Goal: Task Accomplishment & Management: Manage account settings

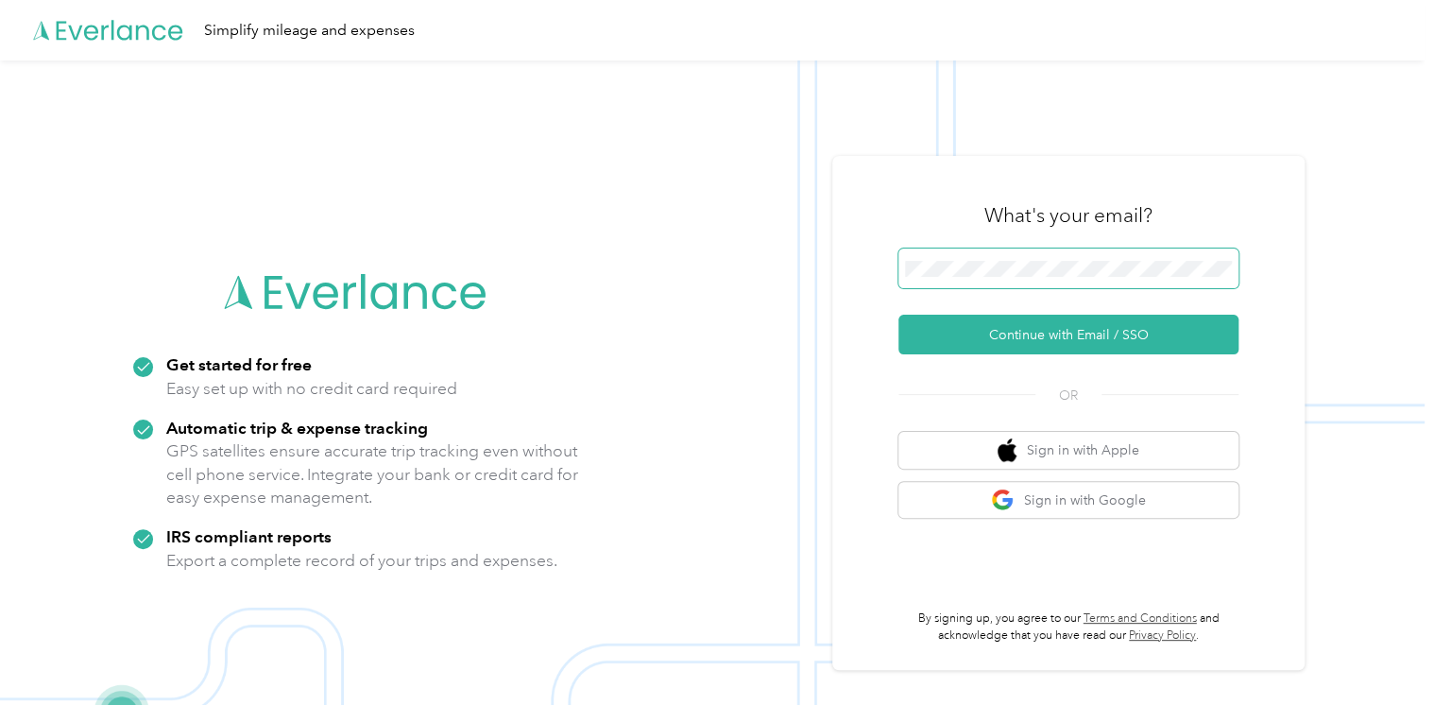
click at [1001, 258] on span at bounding box center [1068, 268] width 340 height 40
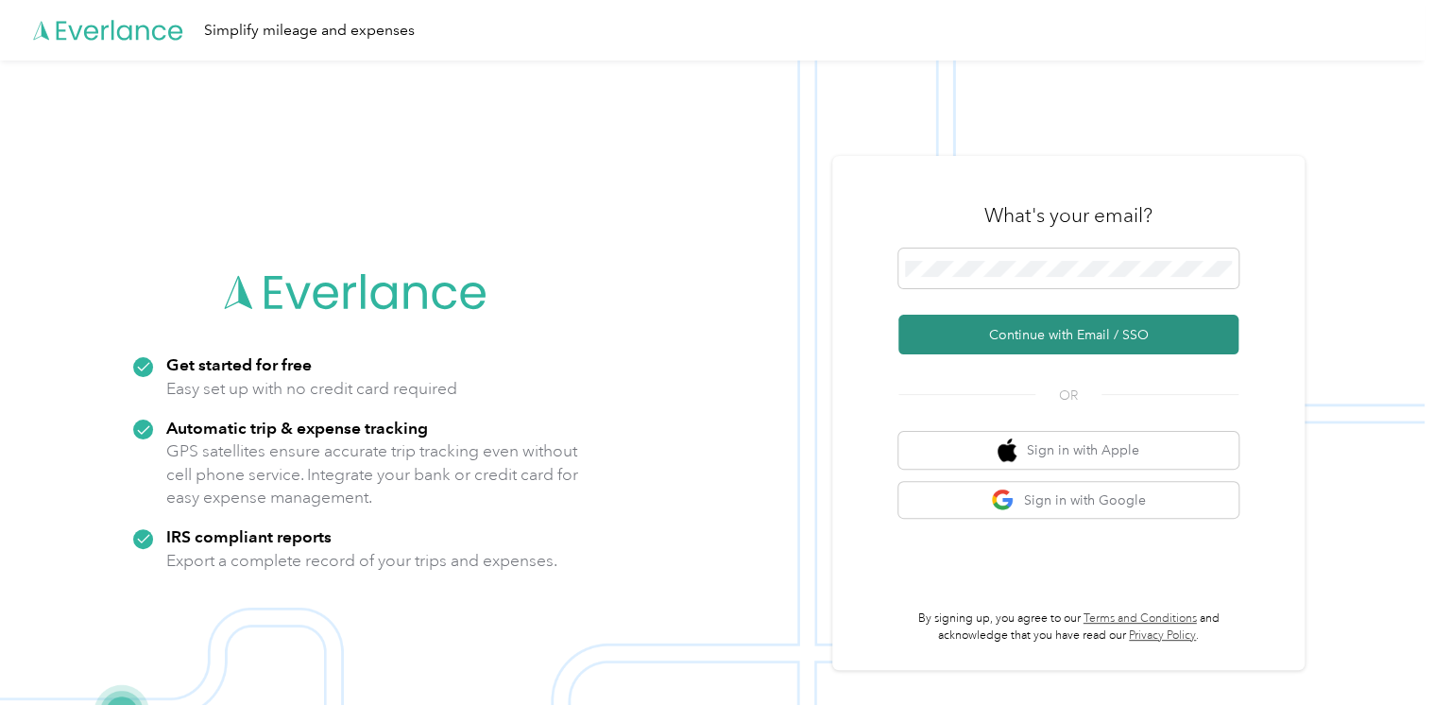
click at [998, 343] on button "Continue with Email / SSO" at bounding box center [1068, 335] width 340 height 40
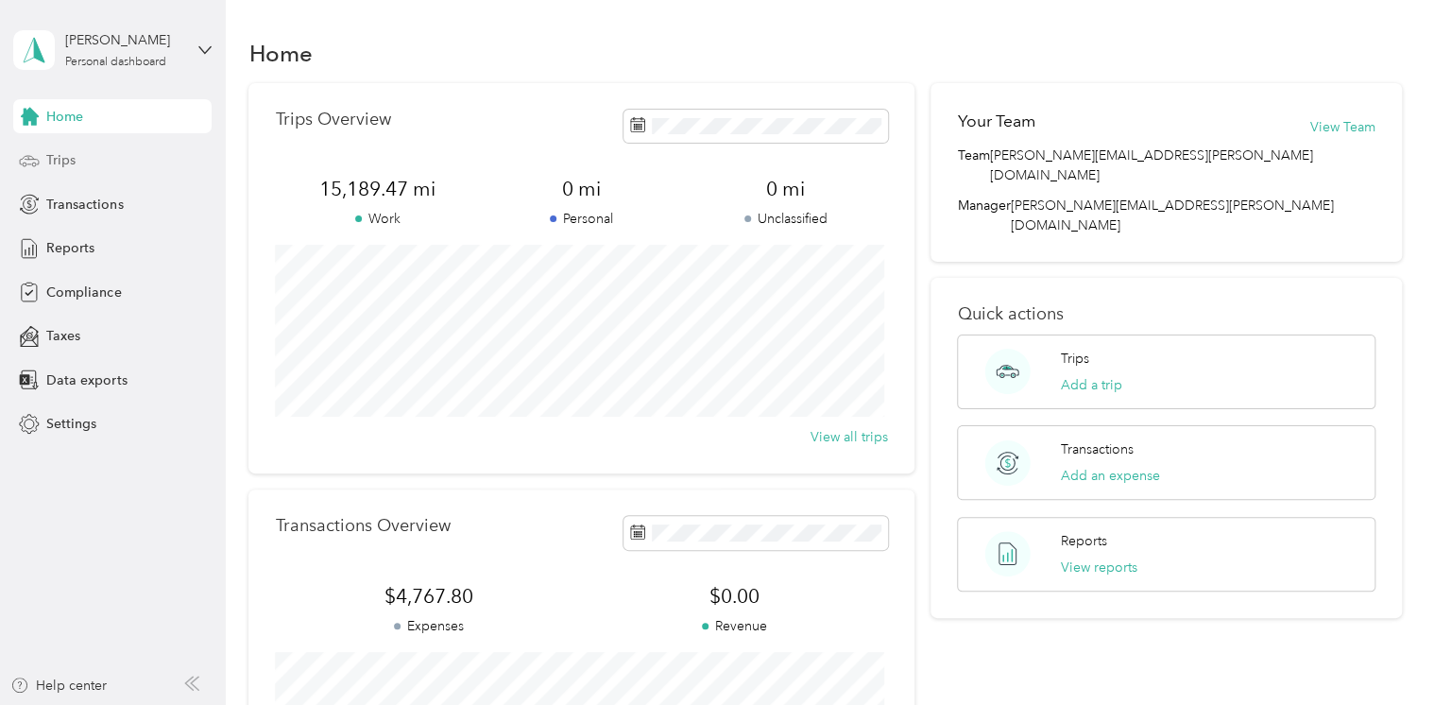
click at [76, 158] on span "Trips" at bounding box center [60, 160] width 29 height 20
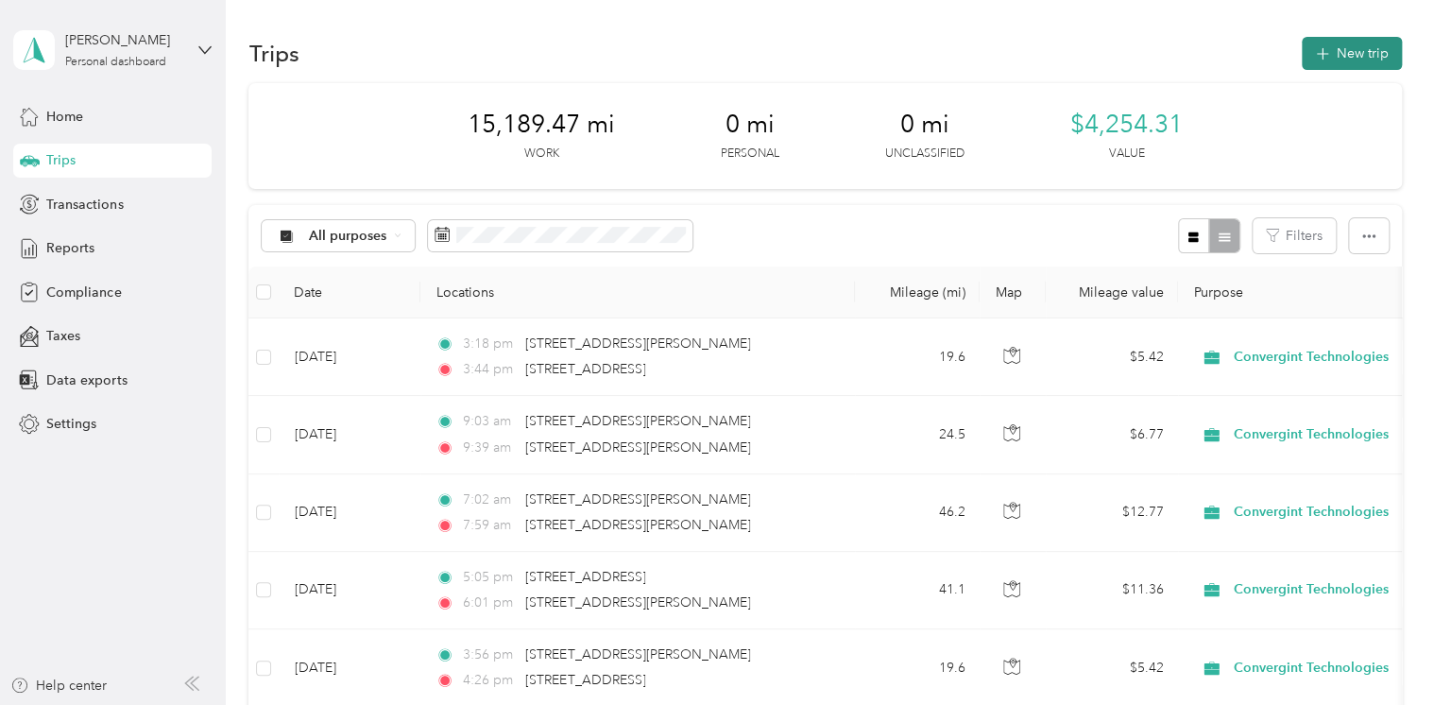
click at [1352, 51] on button "New trip" at bounding box center [1352, 53] width 100 height 33
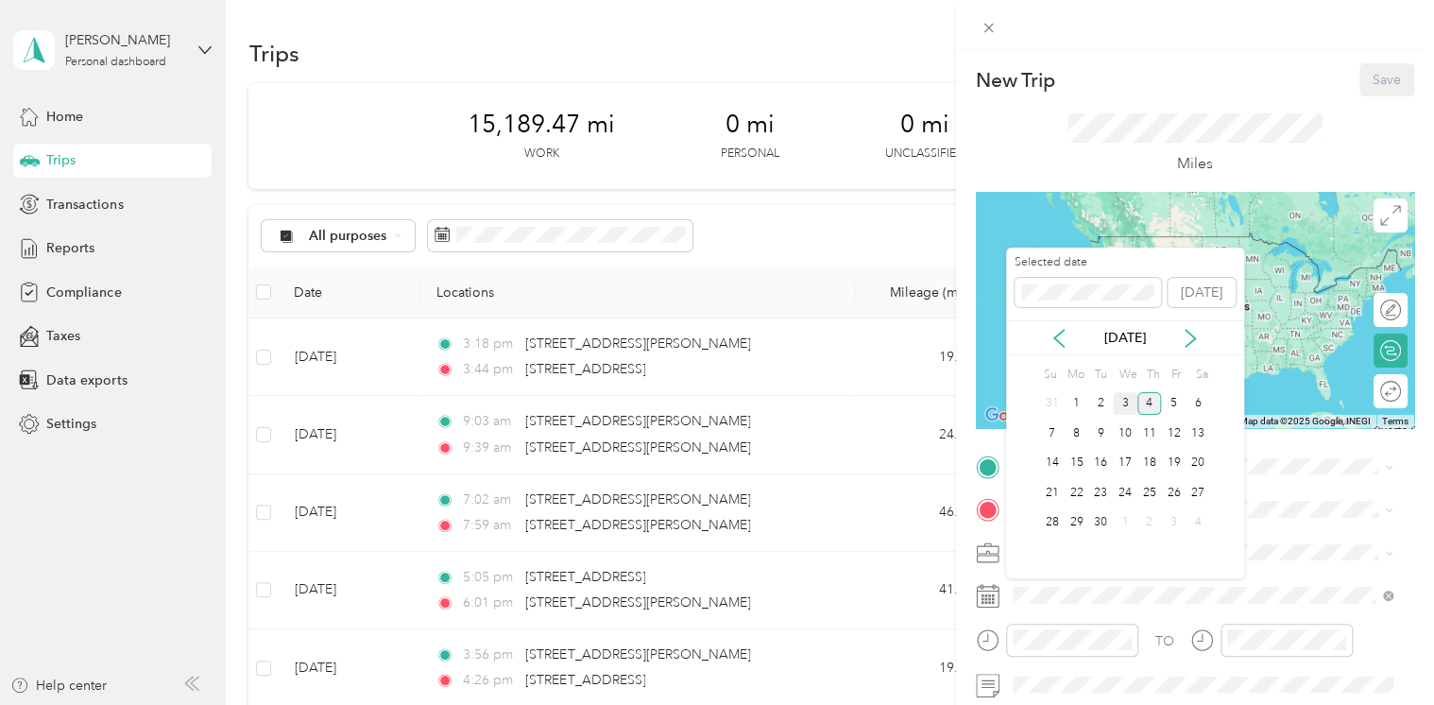
click at [1120, 399] on div "3" at bounding box center [1125, 404] width 25 height 24
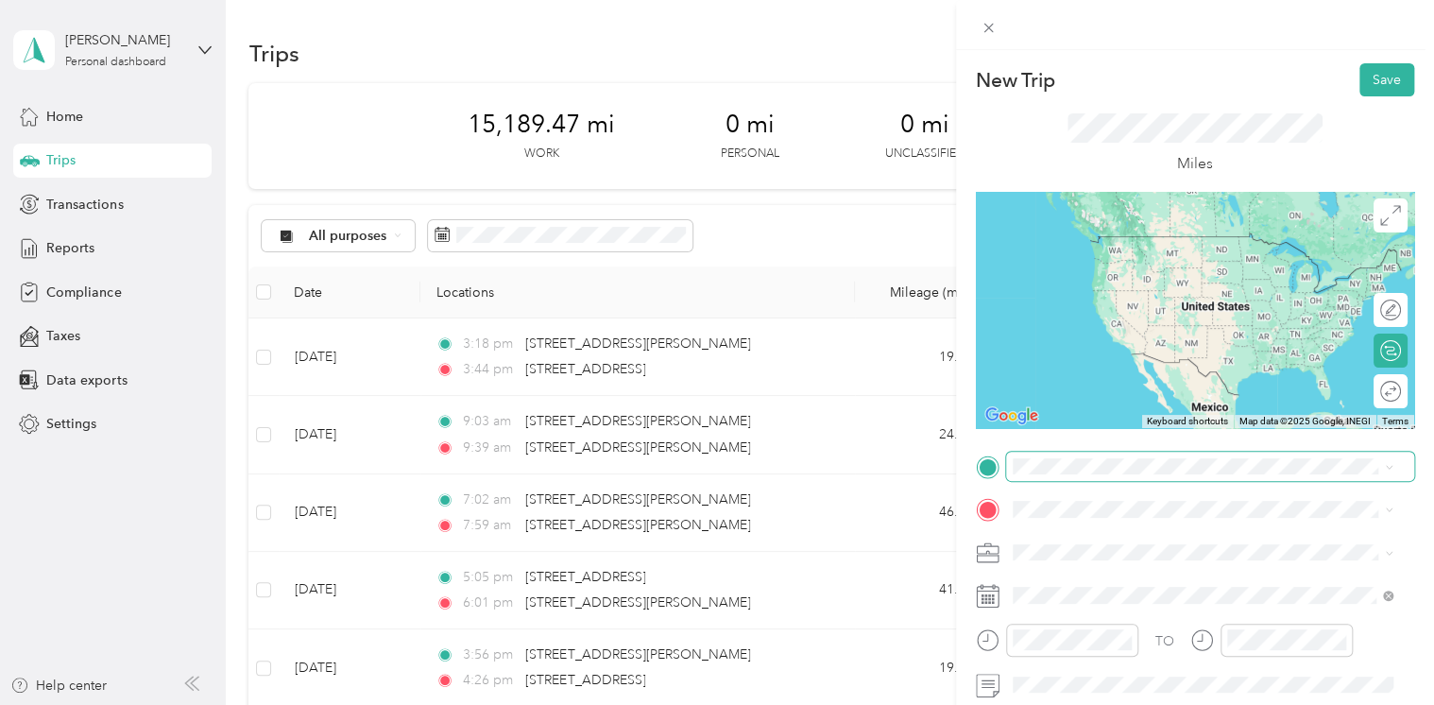
click at [1062, 475] on span at bounding box center [1210, 467] width 408 height 30
click at [1049, 477] on span at bounding box center [1210, 467] width 408 height 30
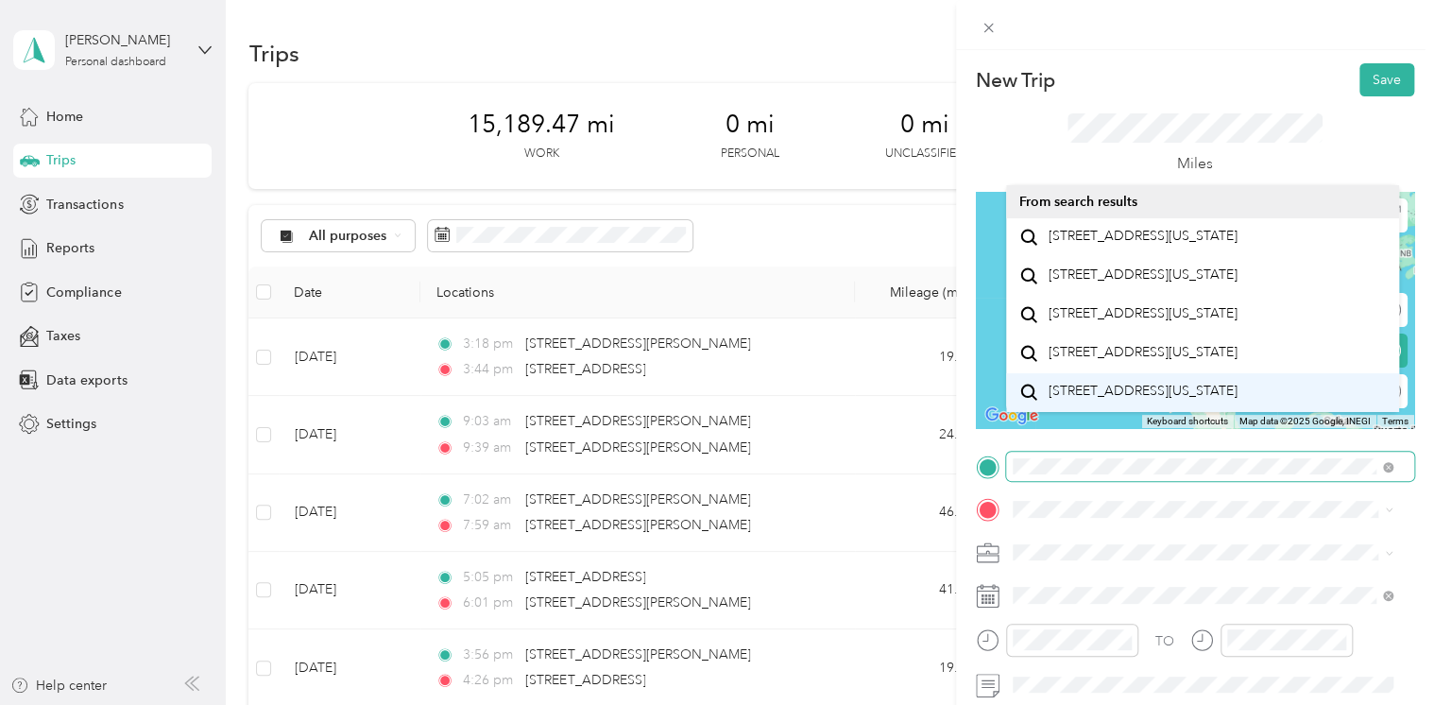
scroll to position [32, 0]
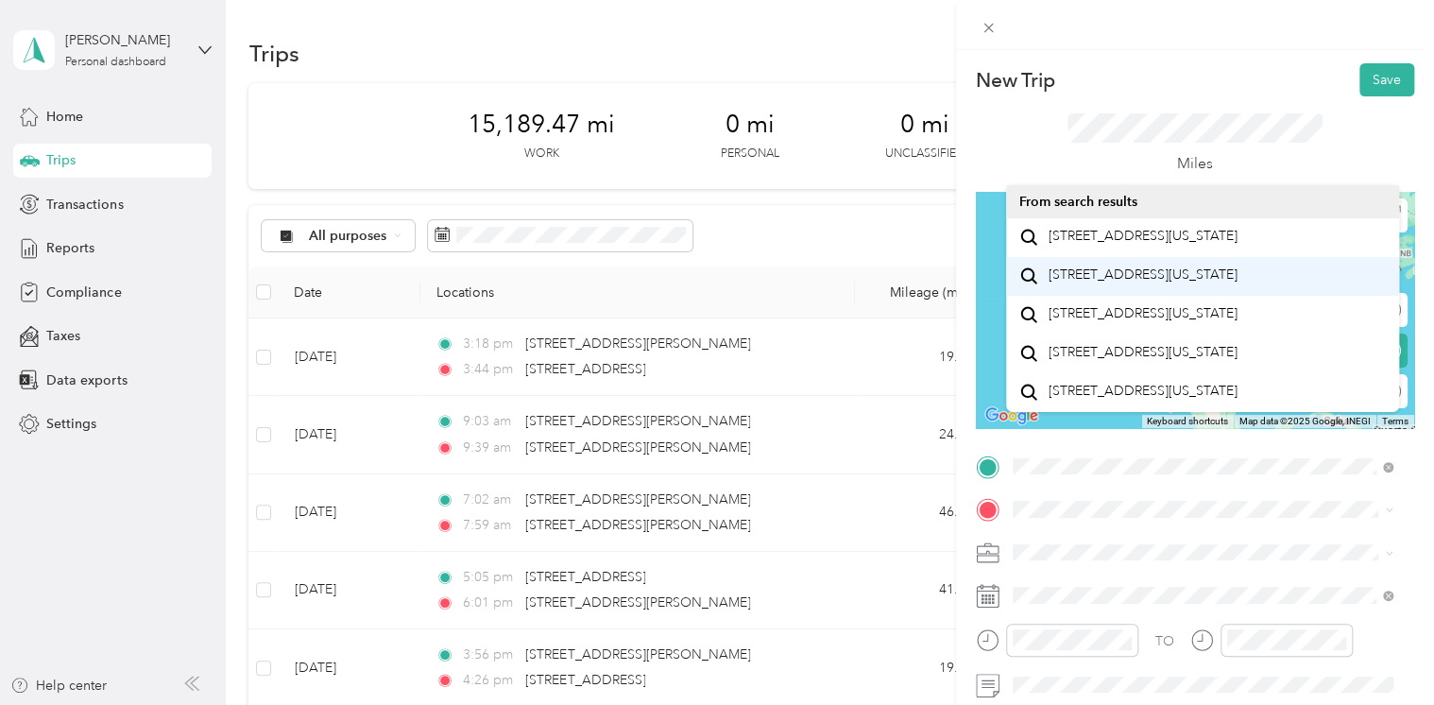
click at [1095, 270] on span "[STREET_ADDRESS][US_STATE]" at bounding box center [1142, 274] width 189 height 17
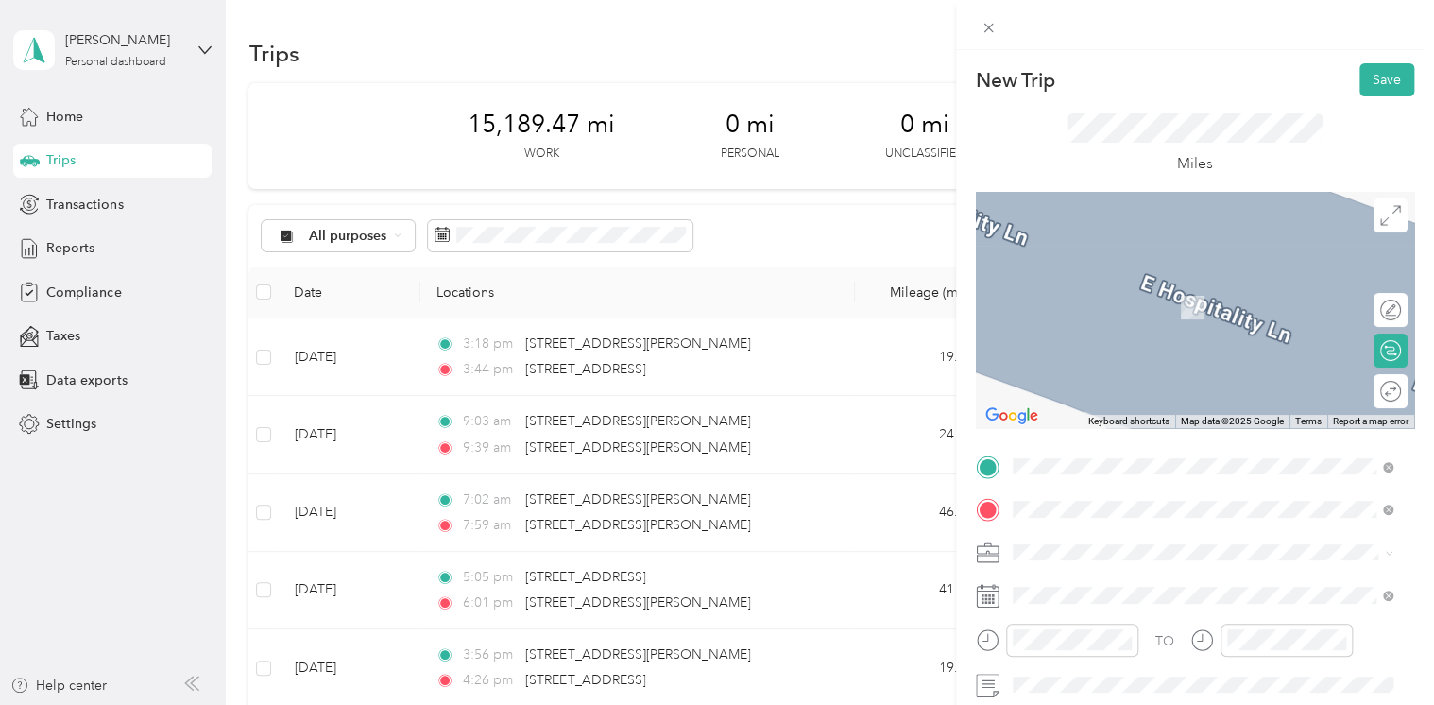
click at [1097, 280] on span "[STREET_ADDRESS][PERSON_NAME][US_STATE]" at bounding box center [1195, 279] width 294 height 17
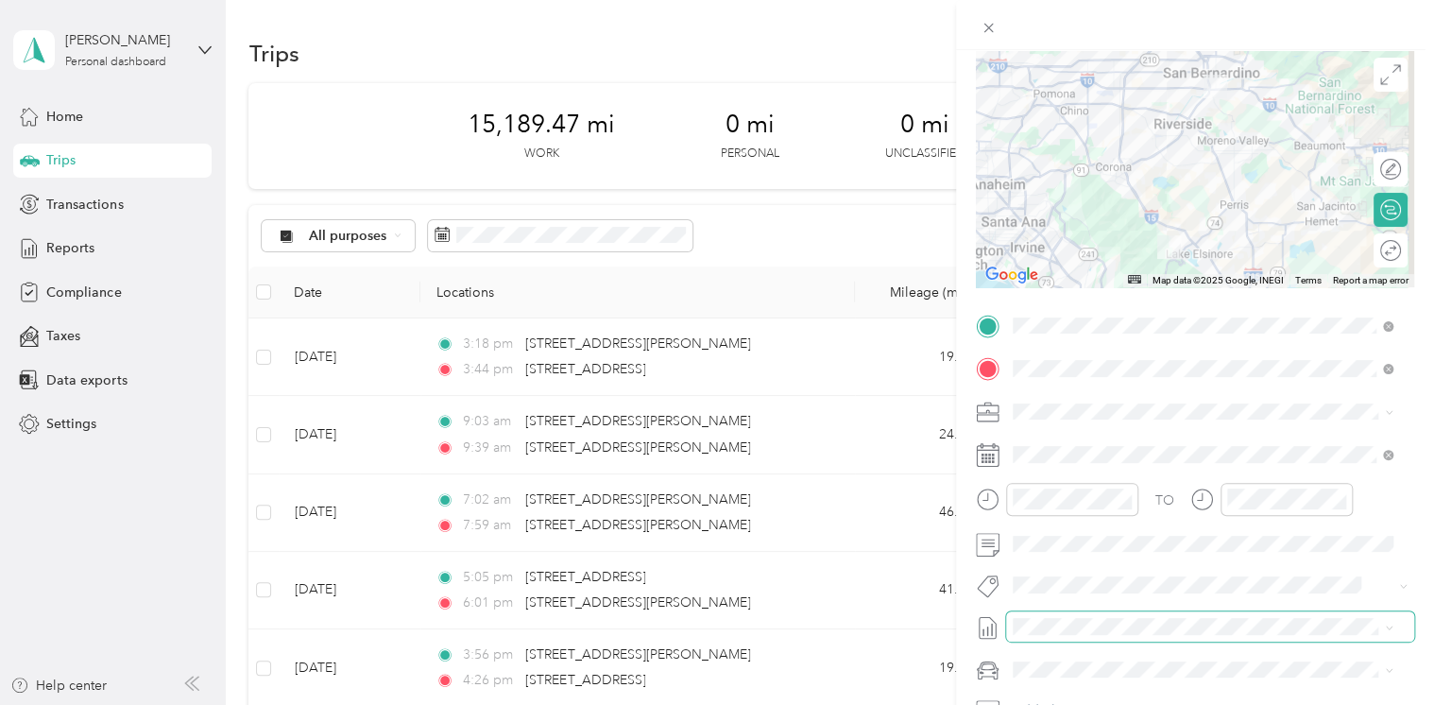
scroll to position [189, 0]
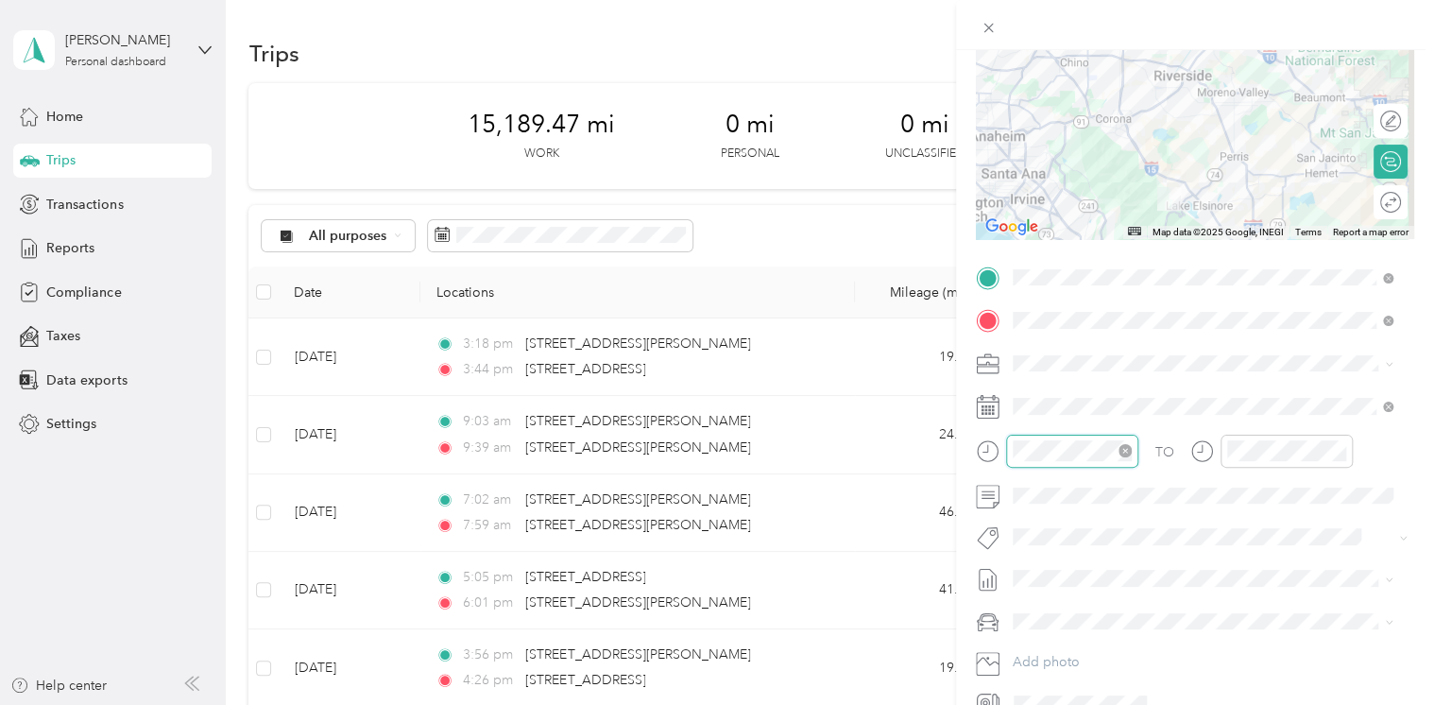
click at [1009, 446] on div at bounding box center [1072, 451] width 132 height 33
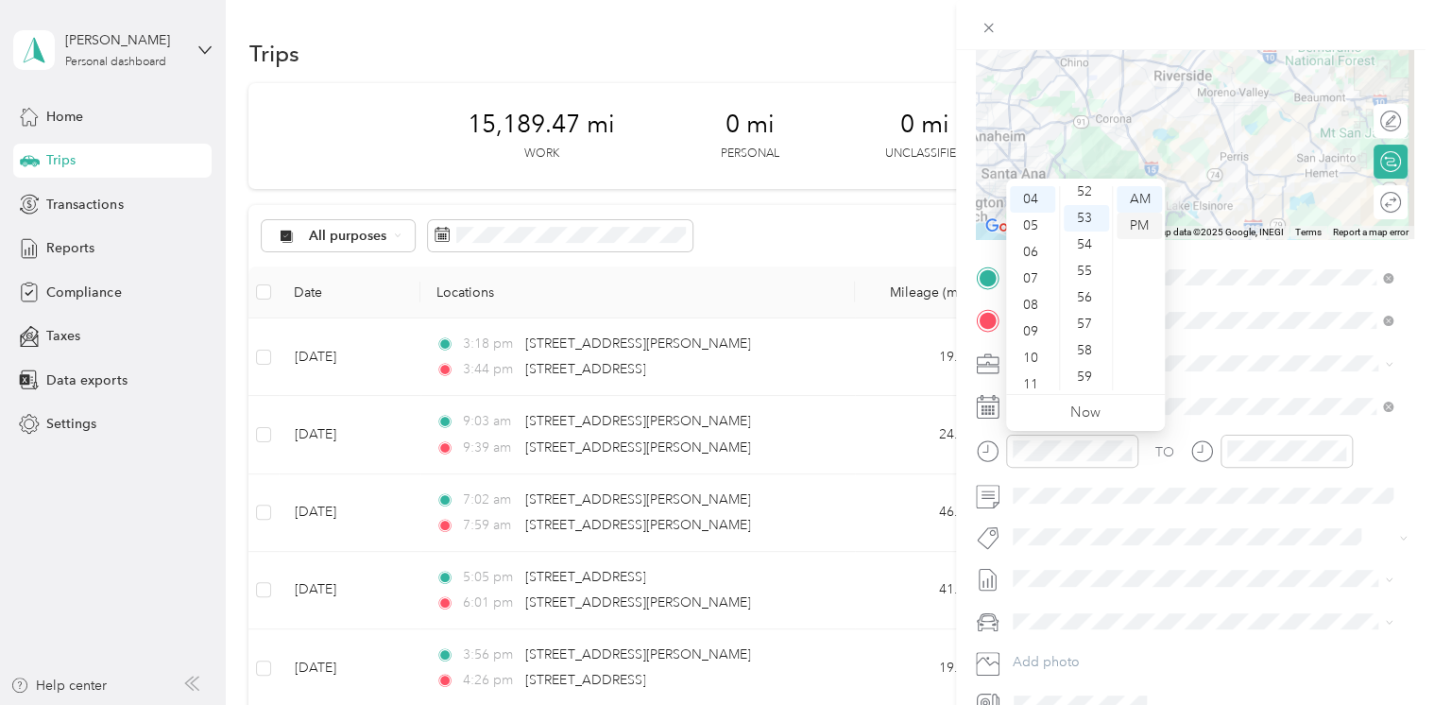
click at [1143, 213] on div "PM" at bounding box center [1139, 226] width 45 height 26
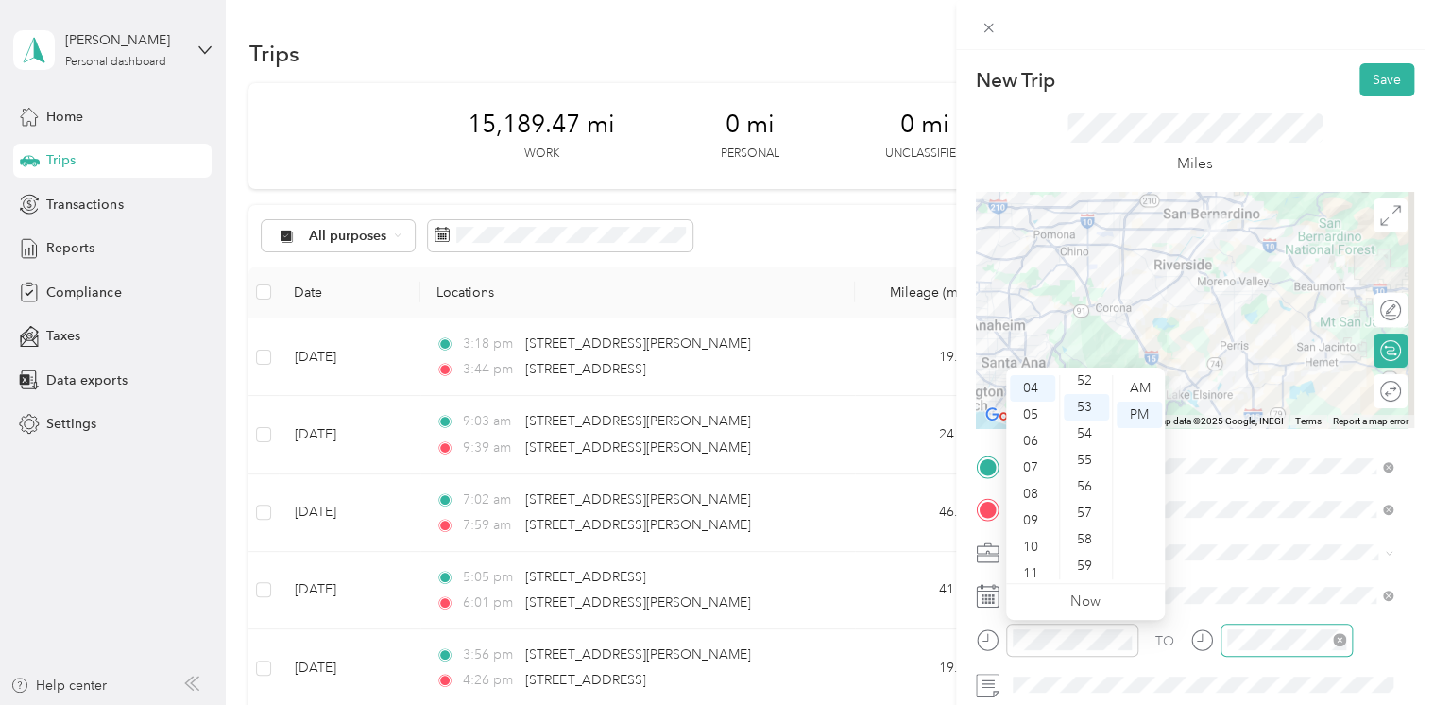
click at [1255, 649] on div at bounding box center [1286, 639] width 132 height 33
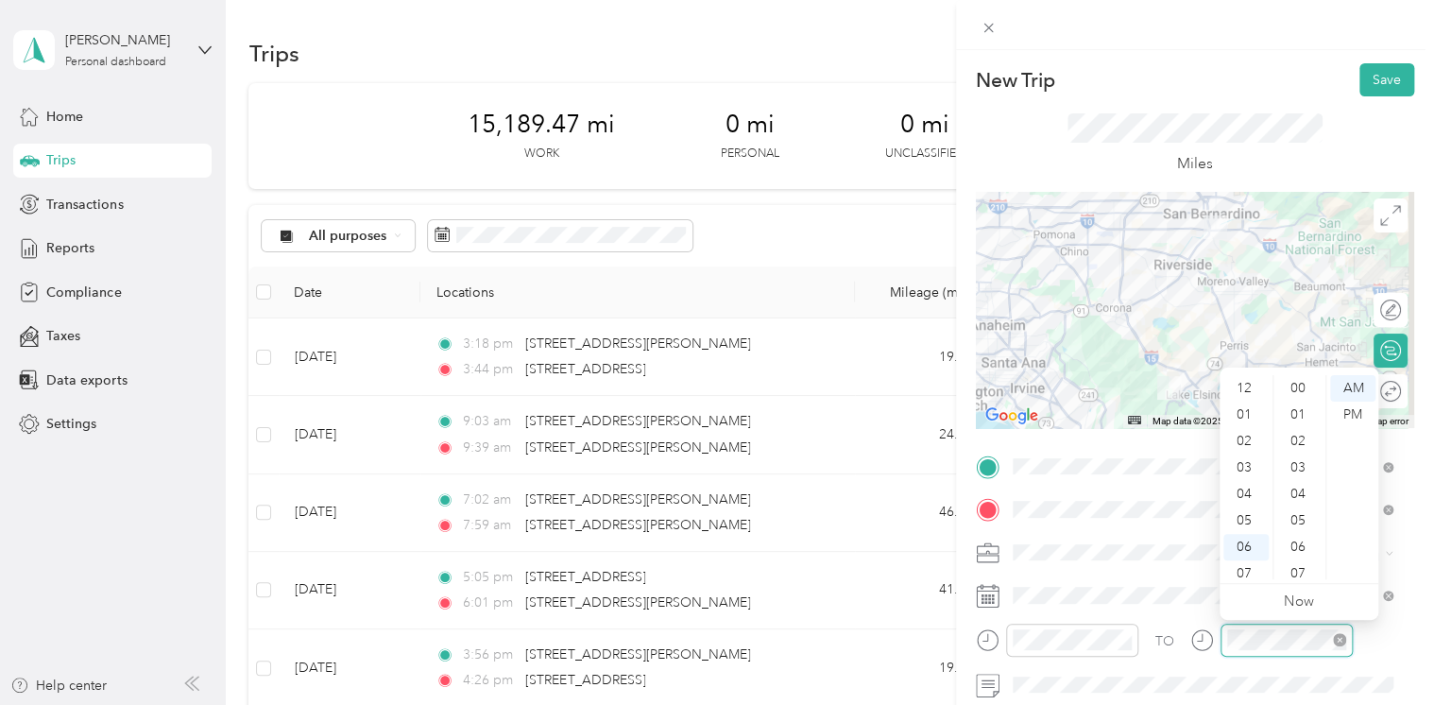
scroll to position [113, 0]
click at [1209, 635] on div at bounding box center [1271, 639] width 162 height 33
click at [1299, 550] on div "06" at bounding box center [1299, 547] width 45 height 26
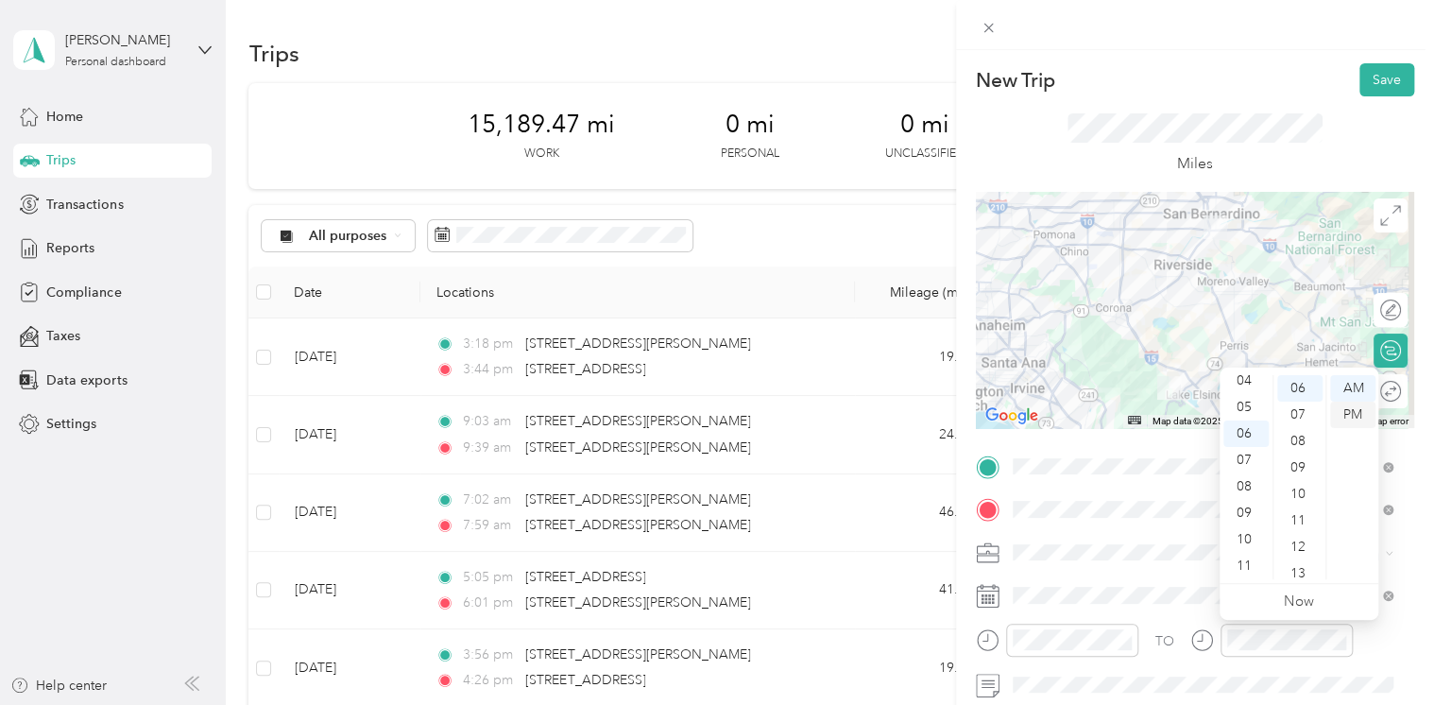
click at [1365, 407] on div "PM" at bounding box center [1352, 414] width 45 height 26
click at [1368, 85] on button "Save" at bounding box center [1386, 79] width 55 height 33
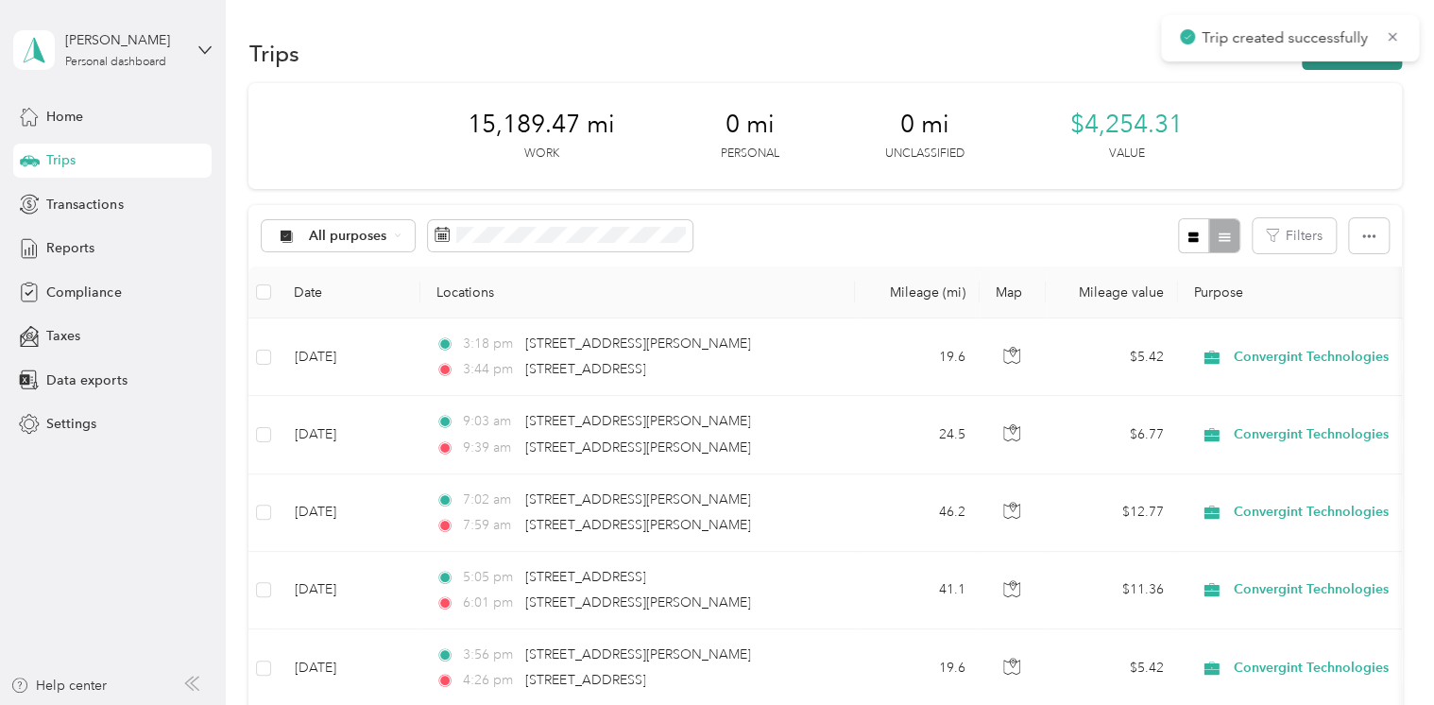
click at [1350, 64] on button "New trip" at bounding box center [1352, 53] width 100 height 33
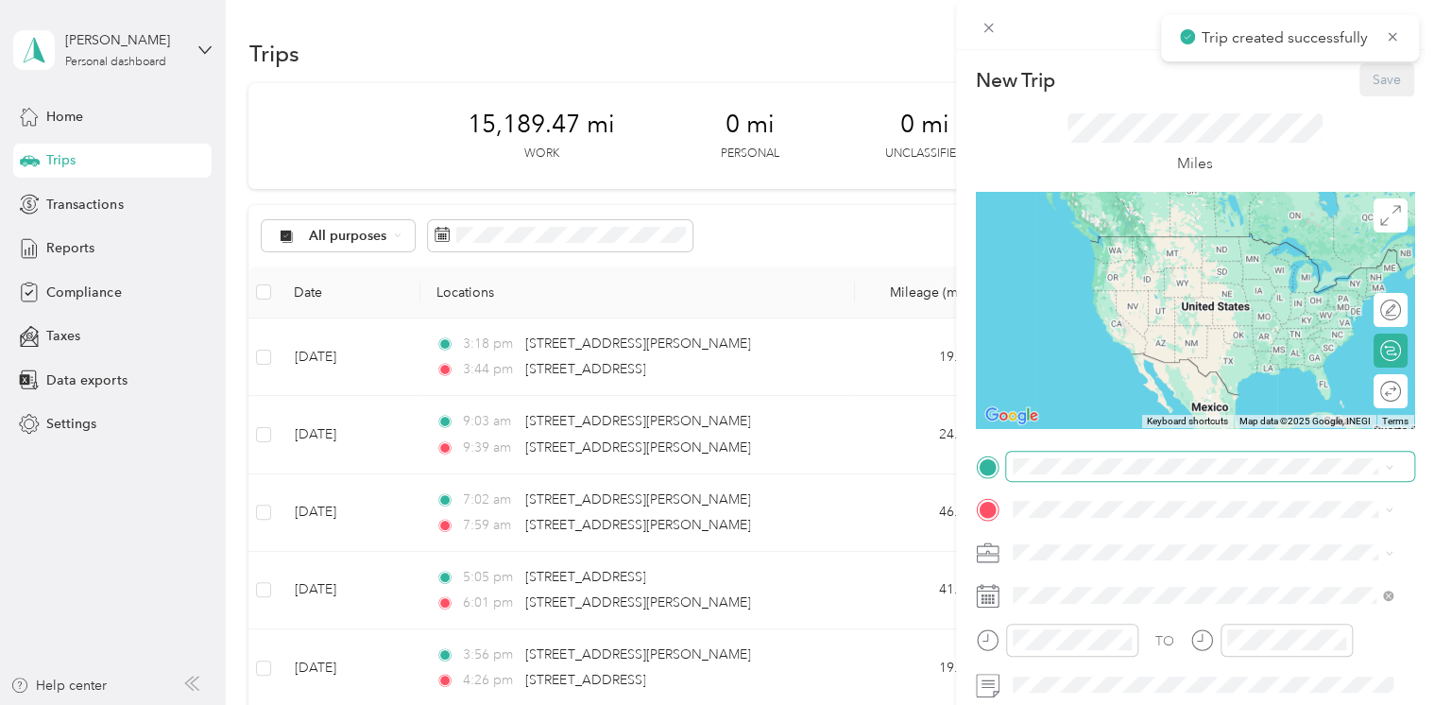
click at [1055, 475] on span at bounding box center [1210, 467] width 408 height 30
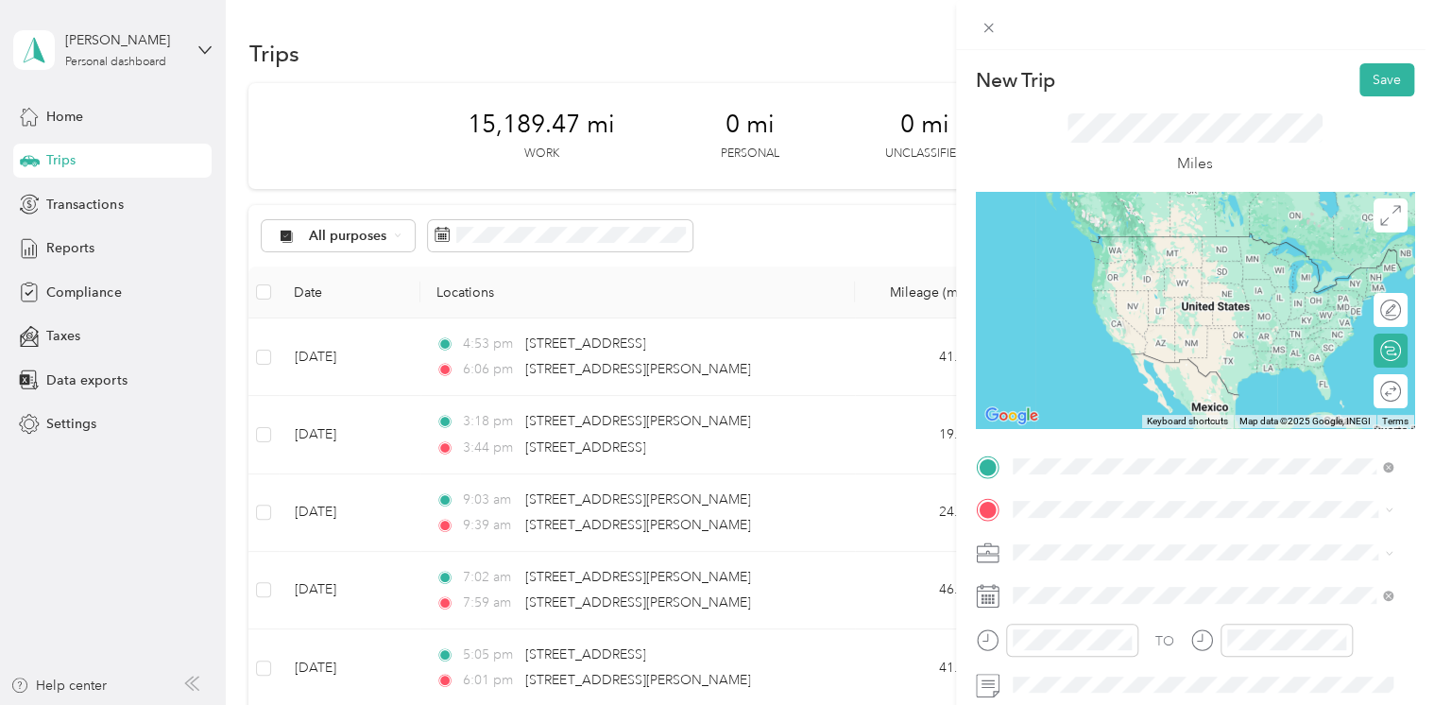
click at [1101, 238] on span "[STREET_ADDRESS][PERSON_NAME][US_STATE]" at bounding box center [1195, 236] width 294 height 17
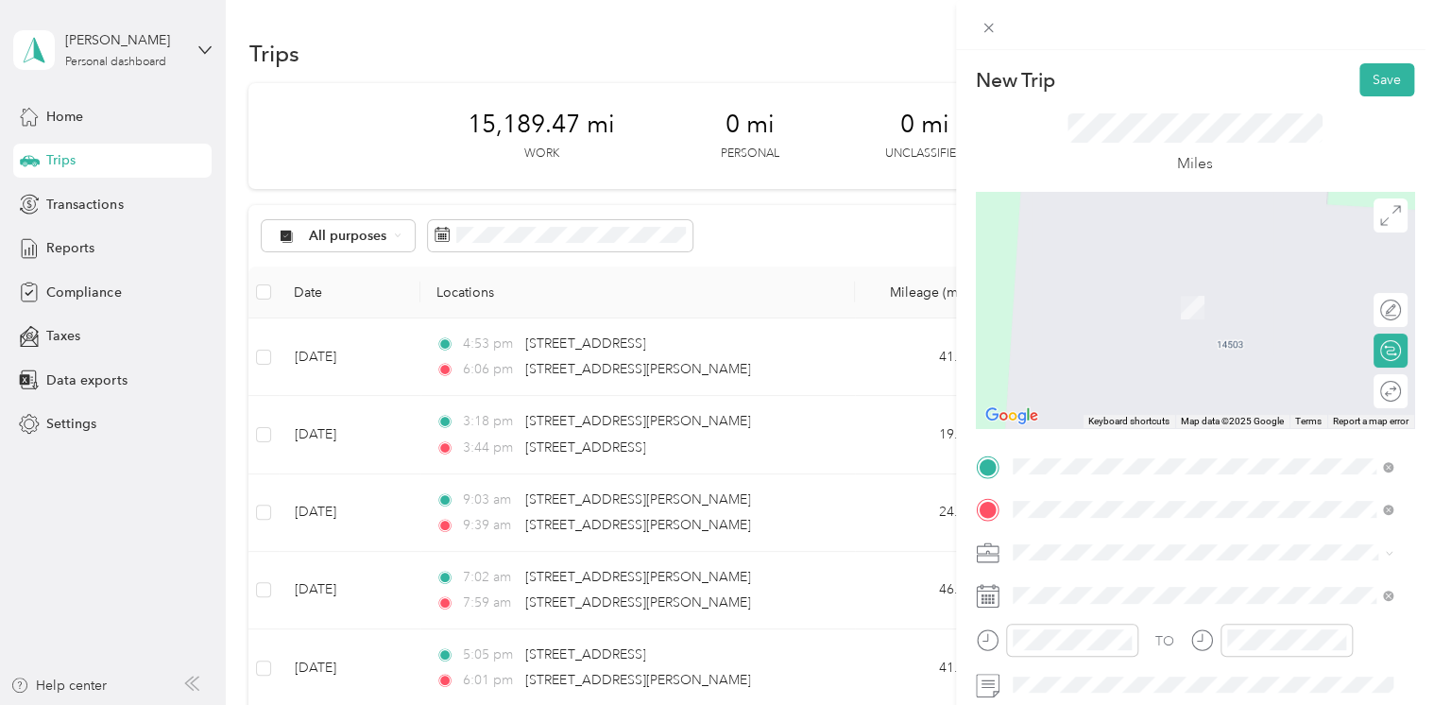
click at [1069, 288] on span "[STREET_ADDRESS][US_STATE]" at bounding box center [1142, 279] width 189 height 17
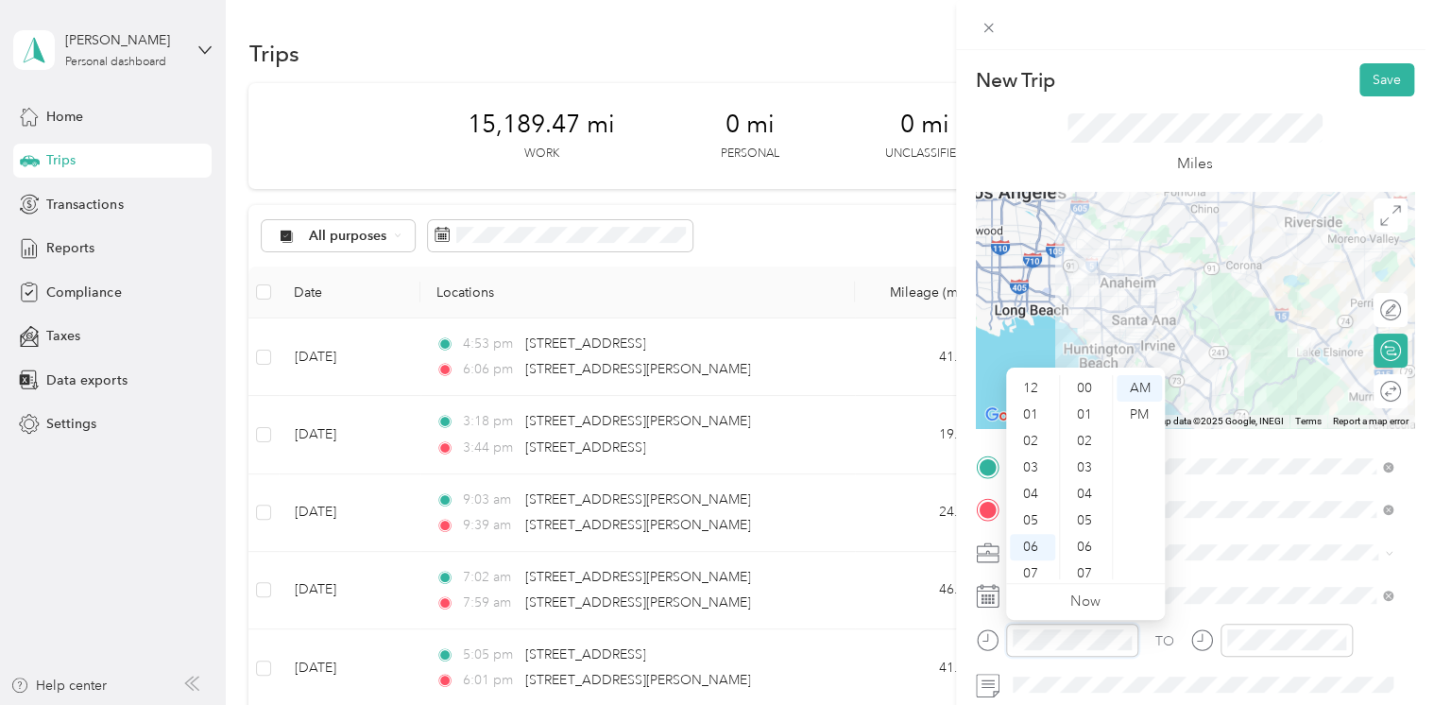
scroll to position [113, 0]
click at [1002, 637] on div at bounding box center [1057, 639] width 162 height 33
click at [1085, 541] on div "51" at bounding box center [1086, 543] width 45 height 26
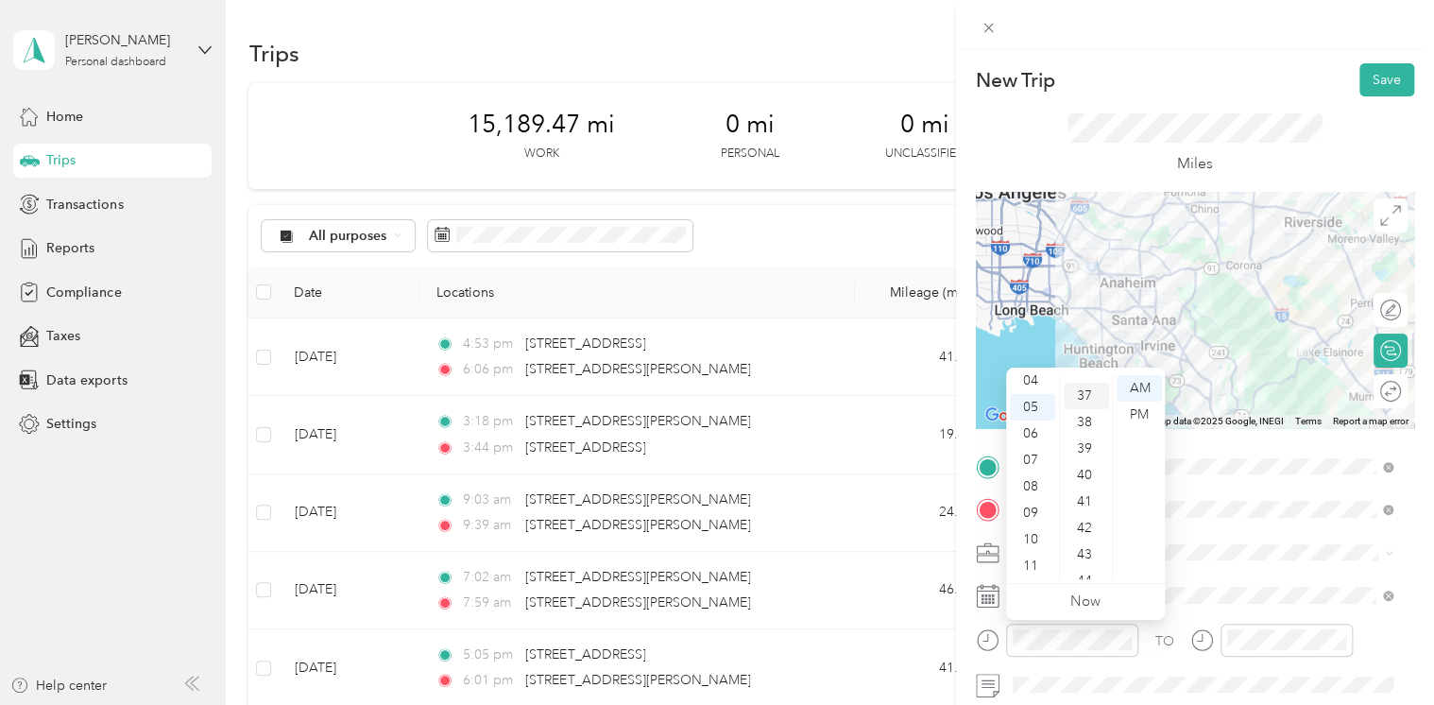
click at [1088, 397] on div "37" at bounding box center [1086, 396] width 45 height 26
click at [1376, 85] on button "Save" at bounding box center [1386, 79] width 55 height 33
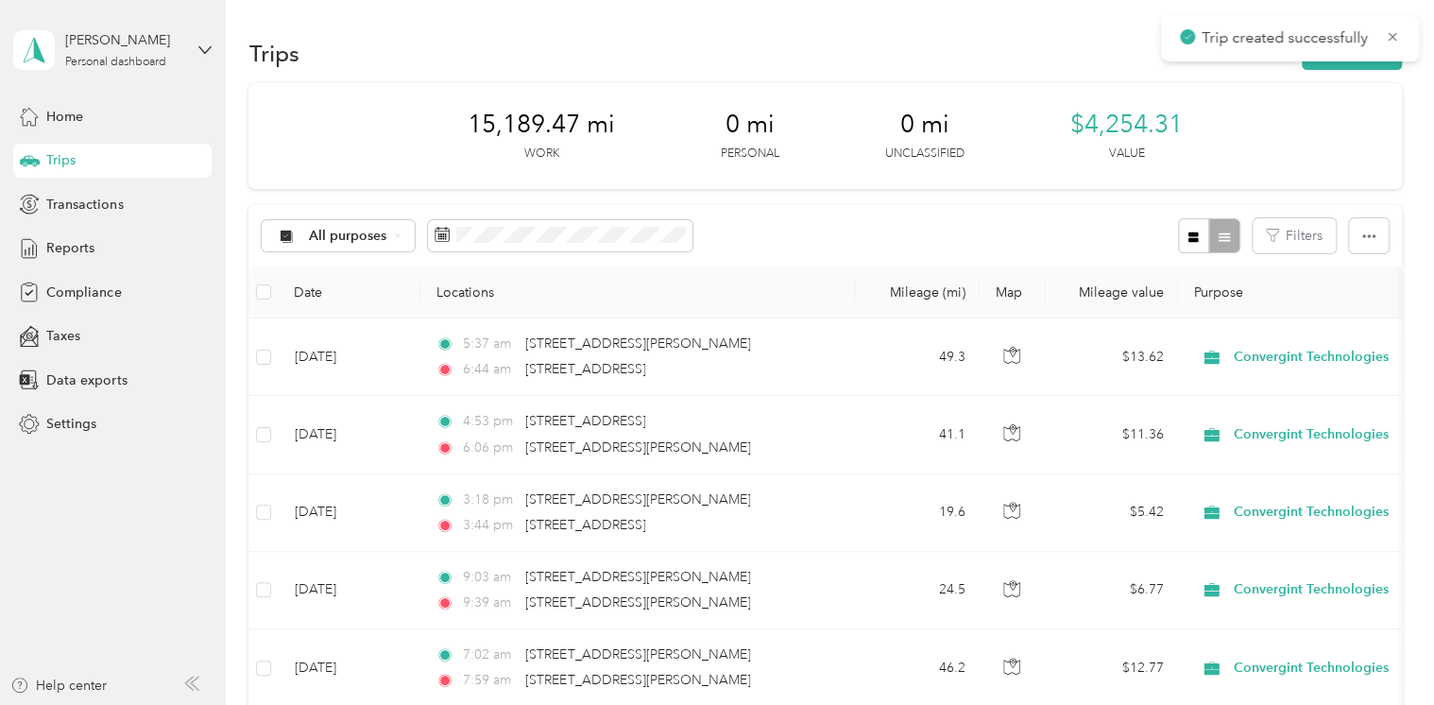
click at [1358, 68] on button "New trip" at bounding box center [1352, 53] width 100 height 33
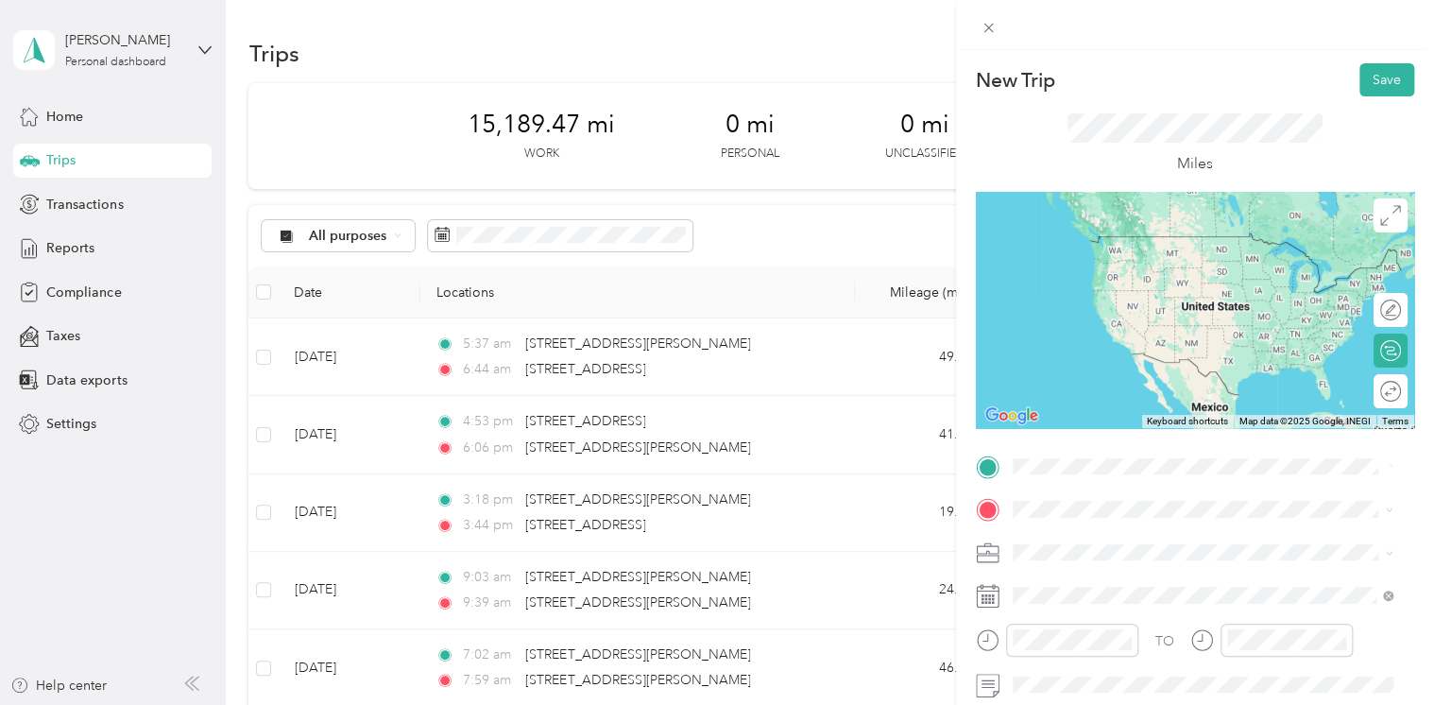
click at [1145, 245] on span "[STREET_ADDRESS][US_STATE]" at bounding box center [1142, 236] width 189 height 17
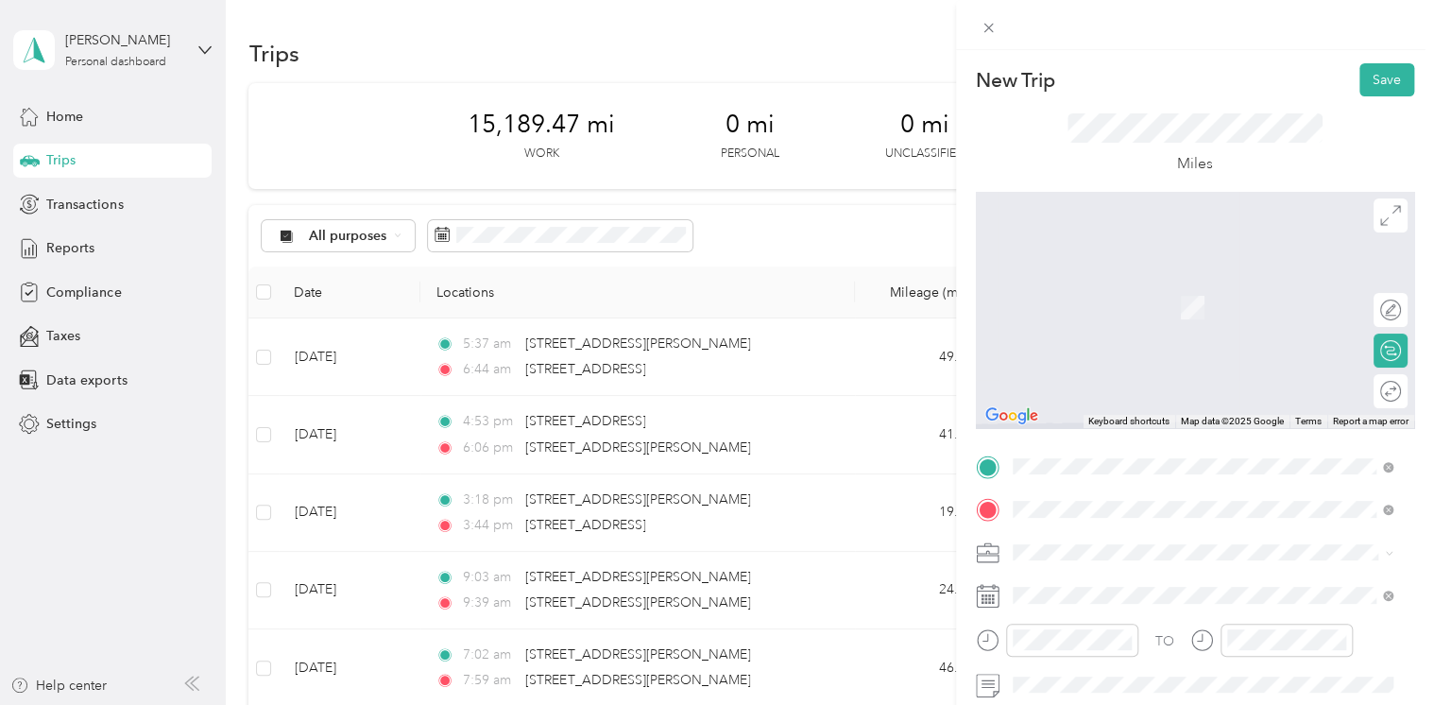
click at [1115, 281] on span "[STREET_ADDRESS][US_STATE]" at bounding box center [1142, 279] width 189 height 17
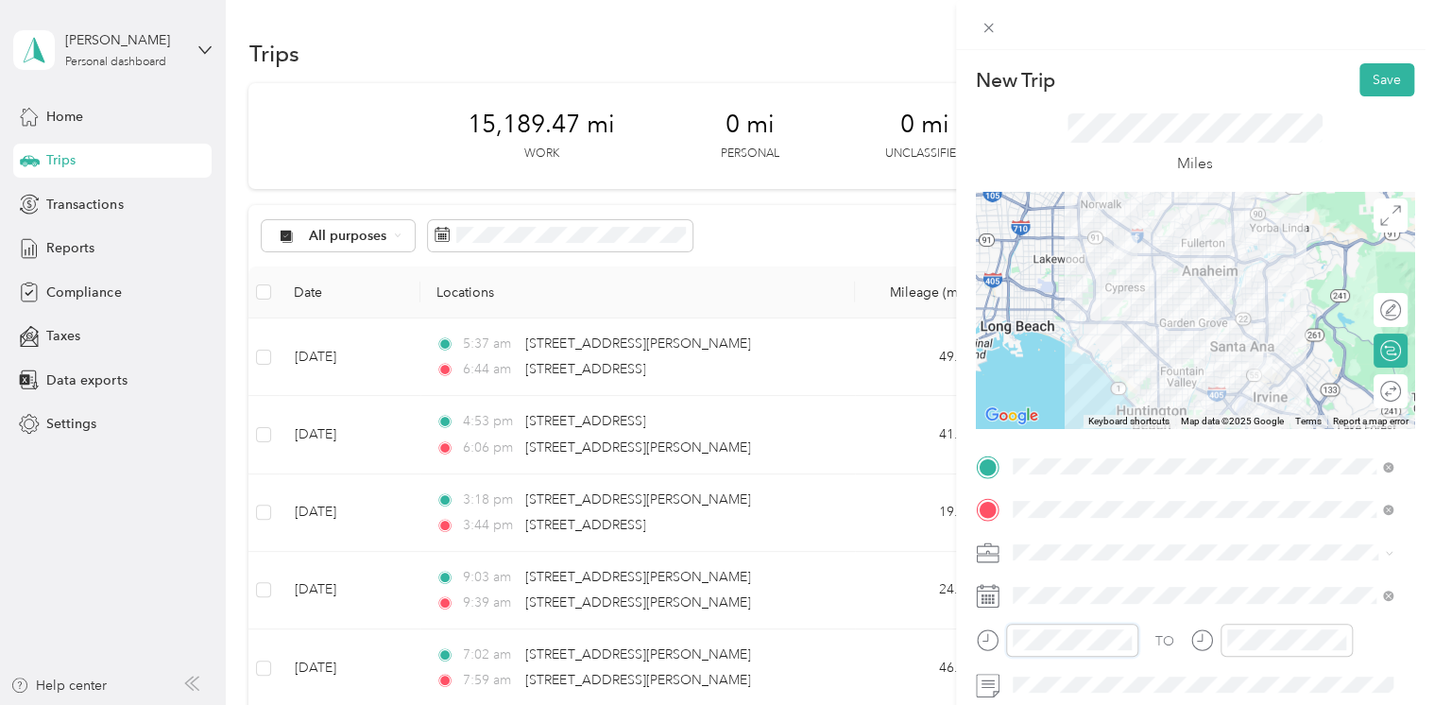
click at [1001, 638] on div at bounding box center [1057, 639] width 162 height 33
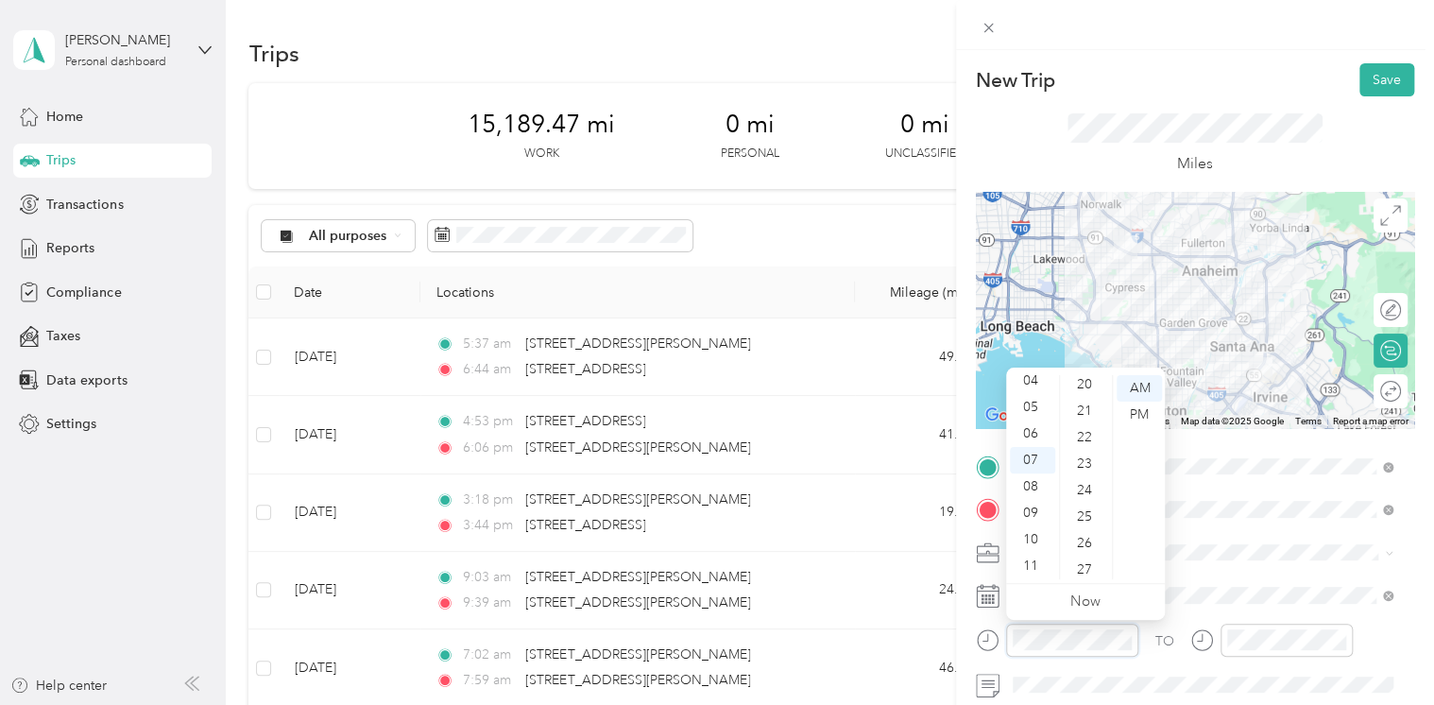
scroll to position [627, 0]
click at [1087, 528] on div "29" at bounding box center [1086, 528] width 45 height 26
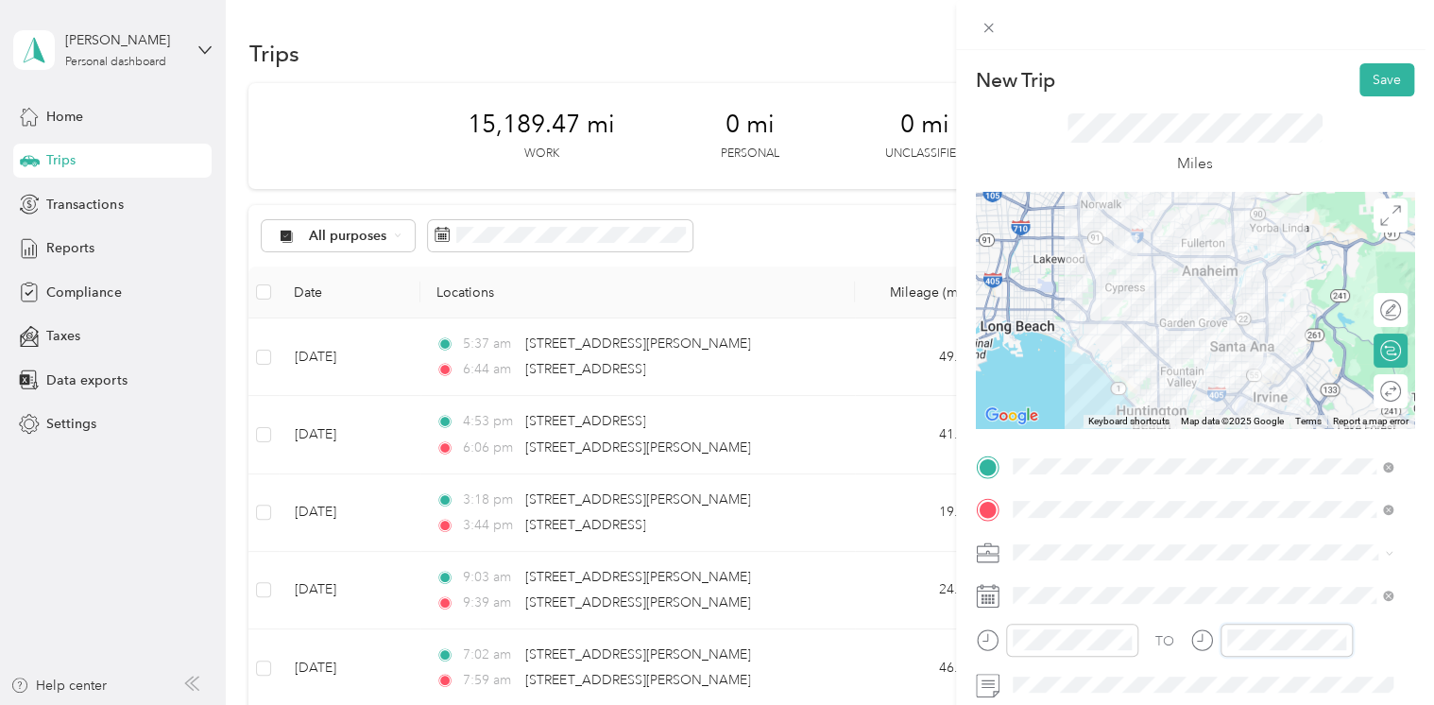
click at [1217, 640] on div at bounding box center [1271, 639] width 162 height 33
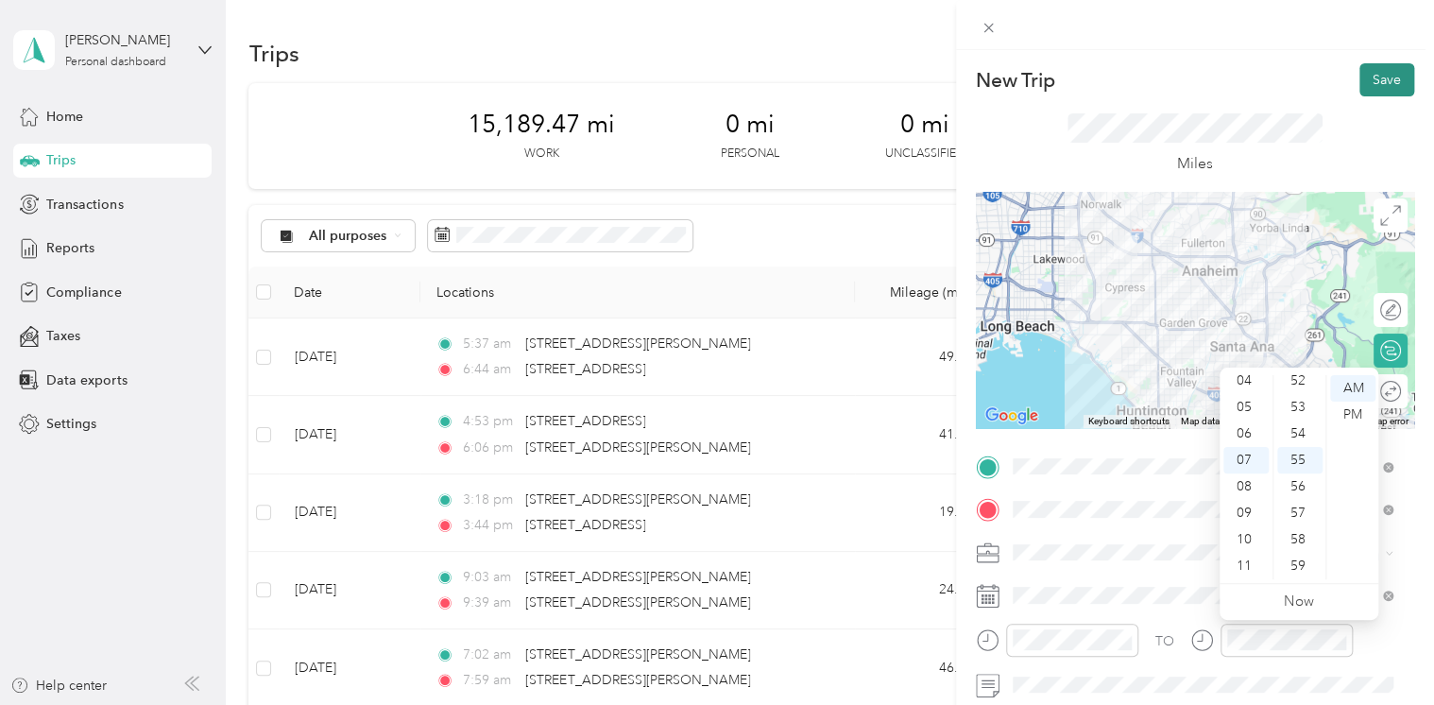
click at [1359, 79] on button "Save" at bounding box center [1386, 79] width 55 height 33
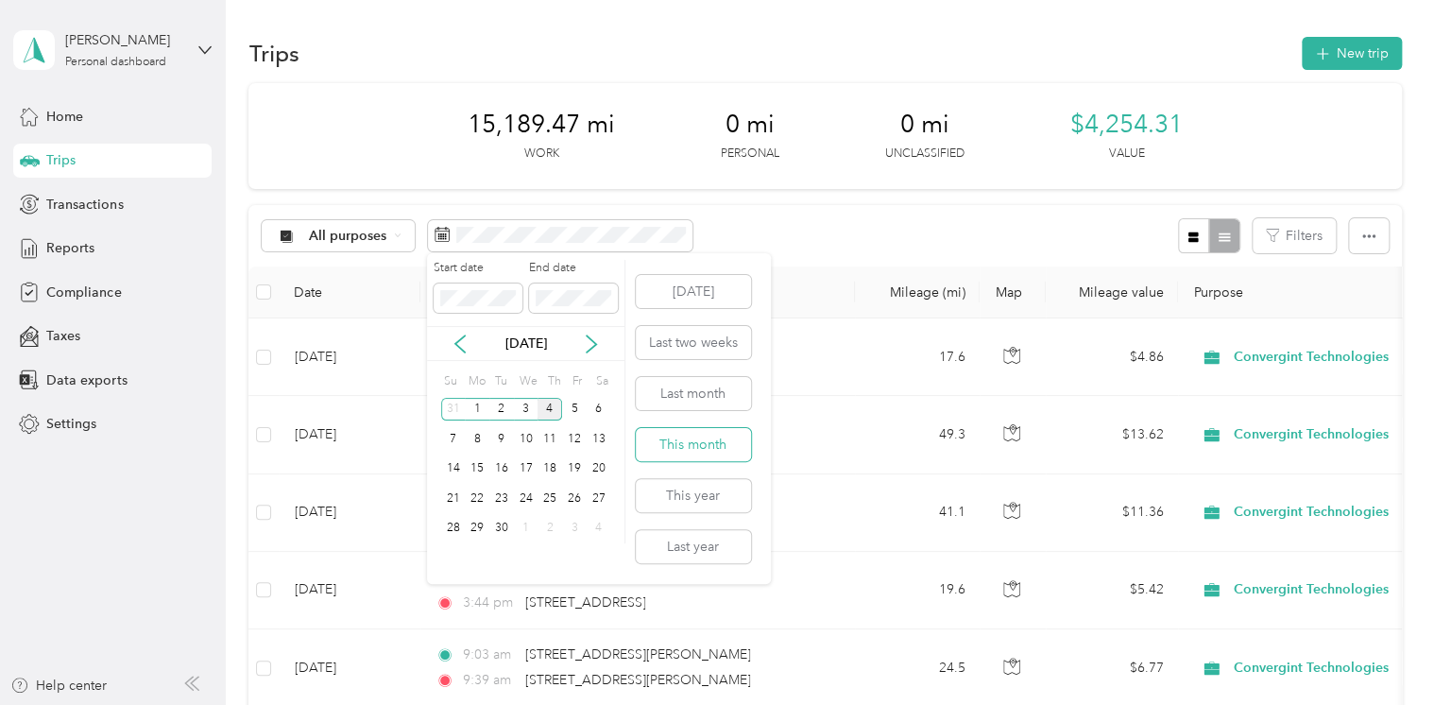
click at [686, 449] on button "This month" at bounding box center [693, 444] width 115 height 33
